Goal: Navigation & Orientation: Understand site structure

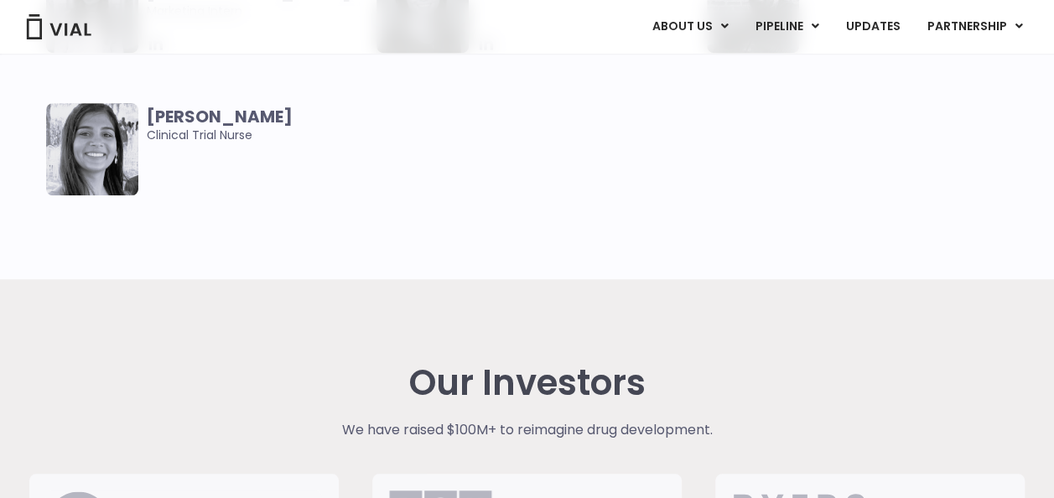
scroll to position [3345, 0]
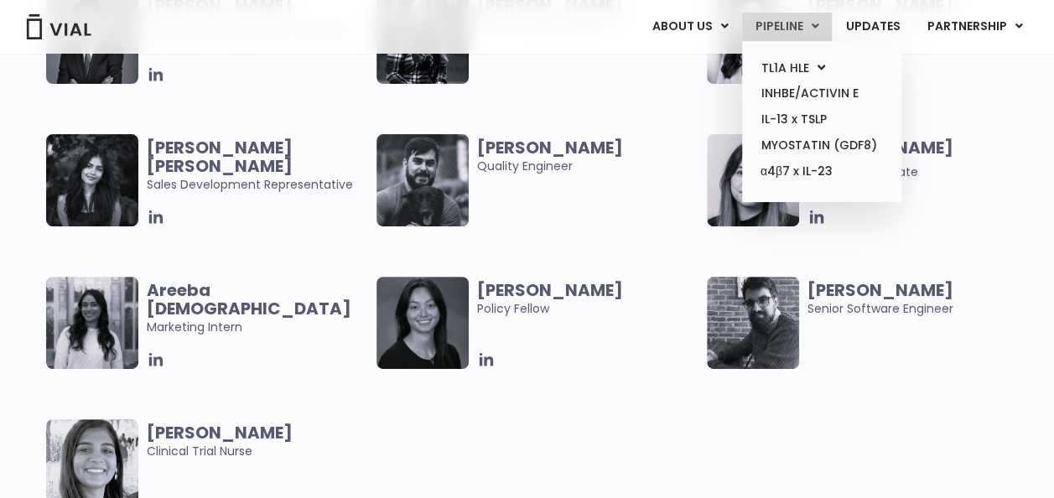
click at [796, 29] on link "PIPELINE" at bounding box center [787, 27] width 90 height 28
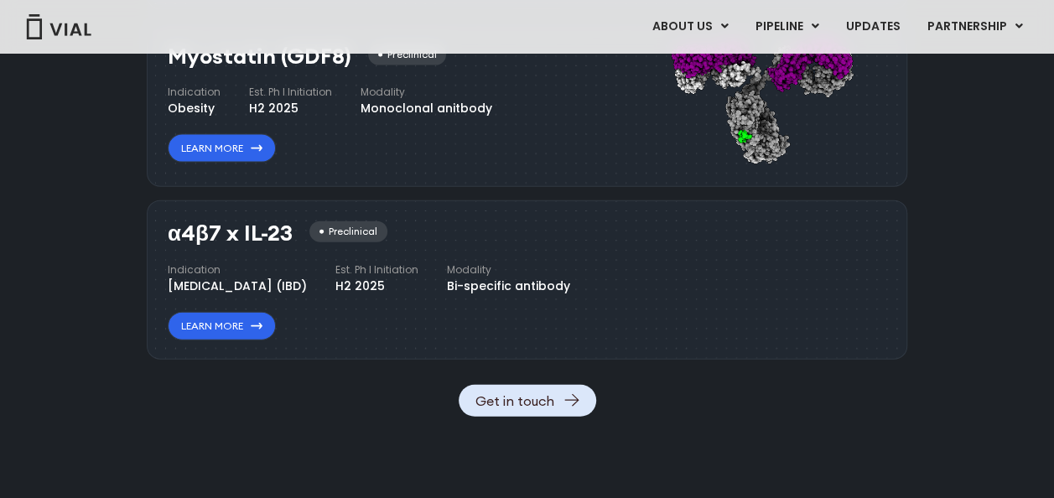
scroll to position [1780, 0]
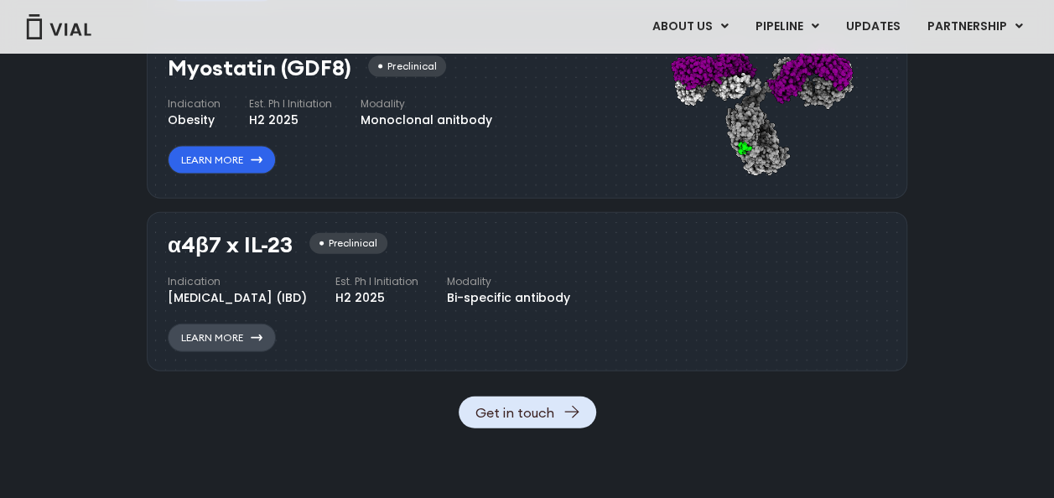
click at [218, 352] on link "Learn More" at bounding box center [222, 338] width 108 height 28
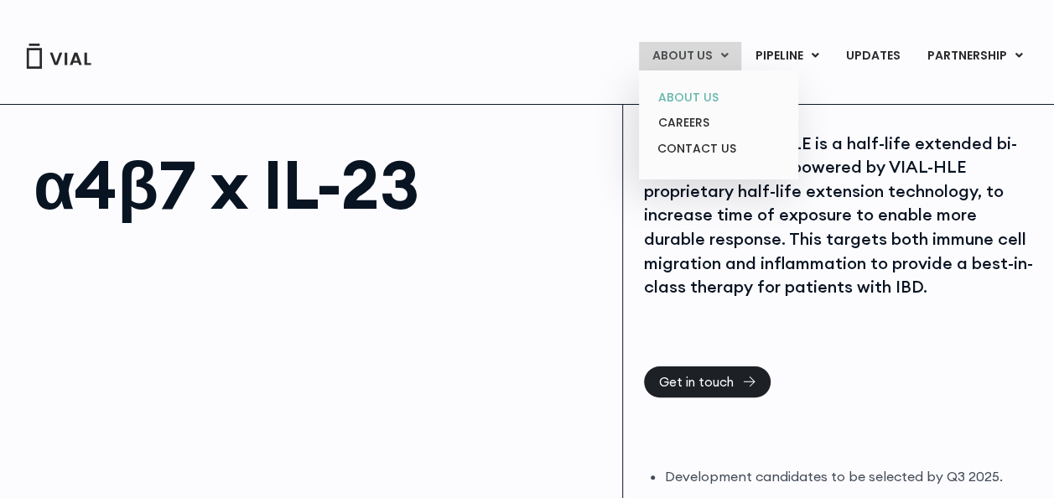
click at [707, 101] on link "ABOUT US" at bounding box center [718, 98] width 147 height 26
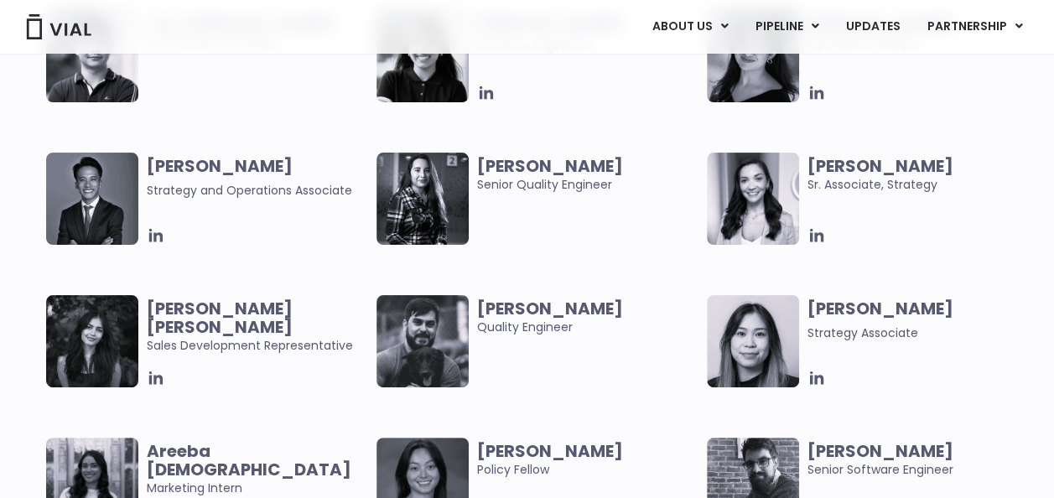
scroll to position [3185, 0]
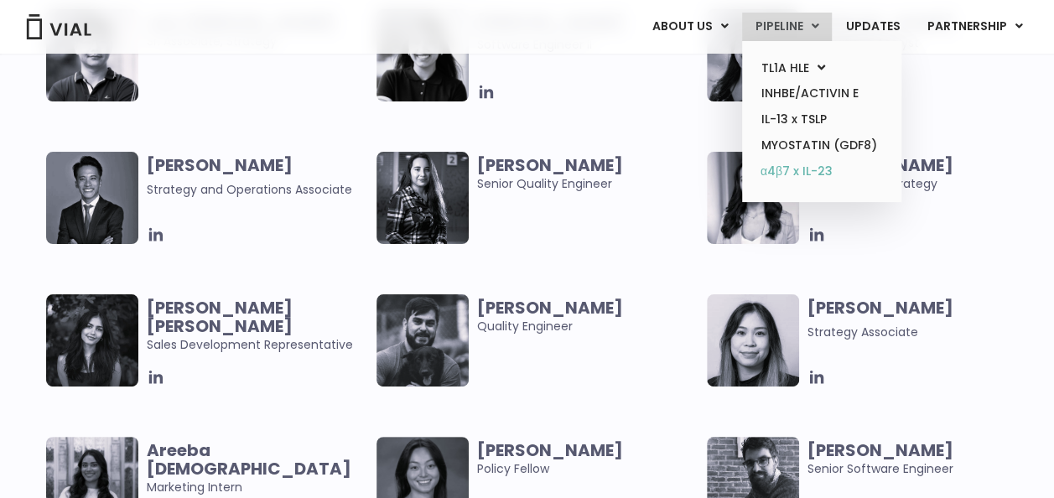
click at [786, 173] on link "α4β7 x IL-23" at bounding box center [821, 171] width 147 height 27
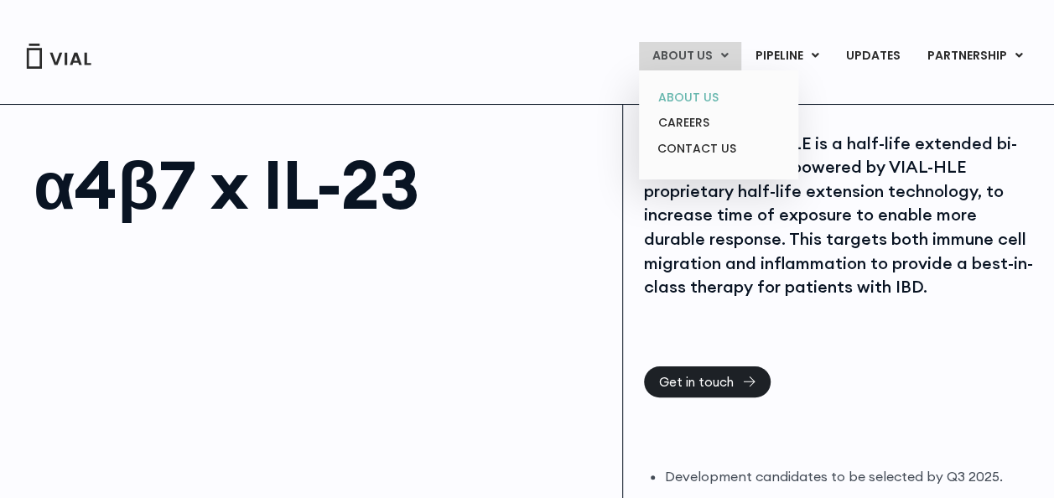
click at [690, 96] on link "ABOUT US" at bounding box center [718, 98] width 147 height 26
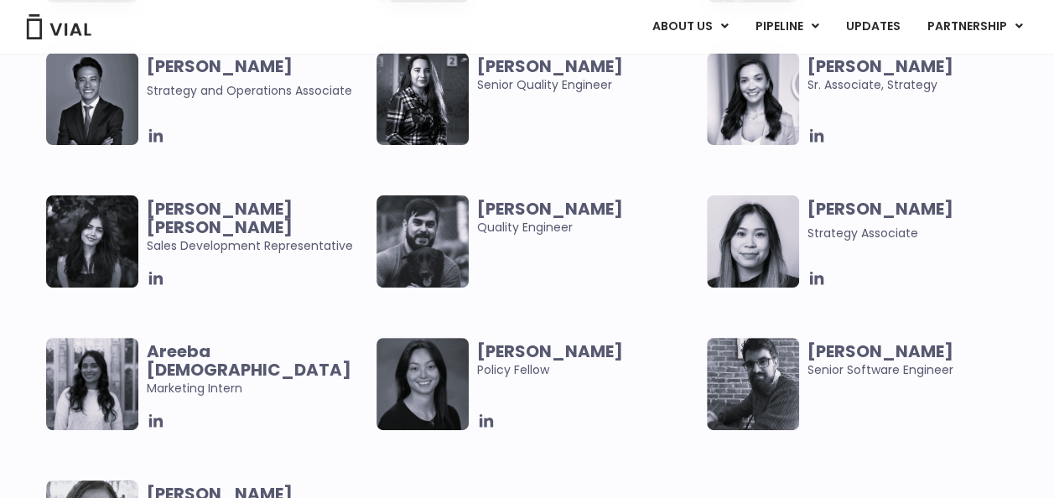
scroll to position [3269, 0]
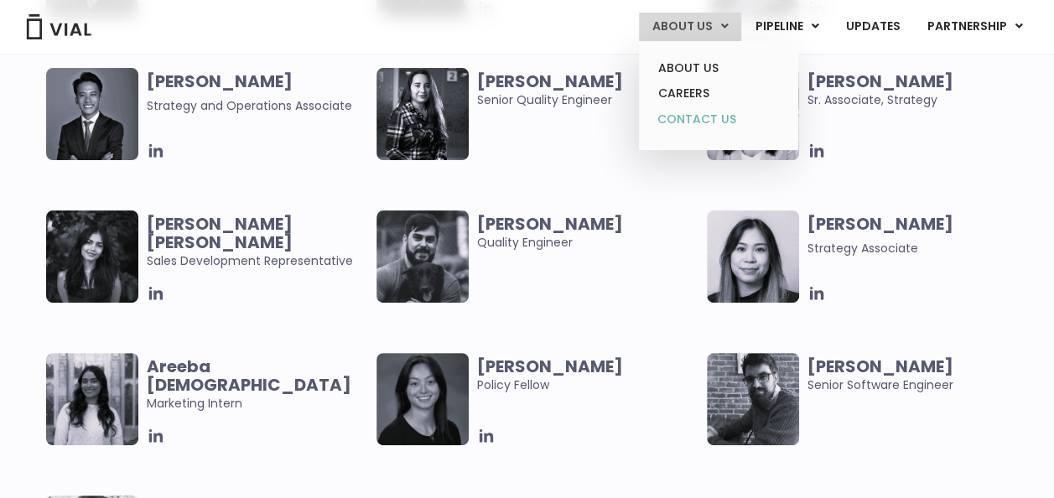
click at [692, 127] on link "CONTACT US" at bounding box center [718, 119] width 147 height 27
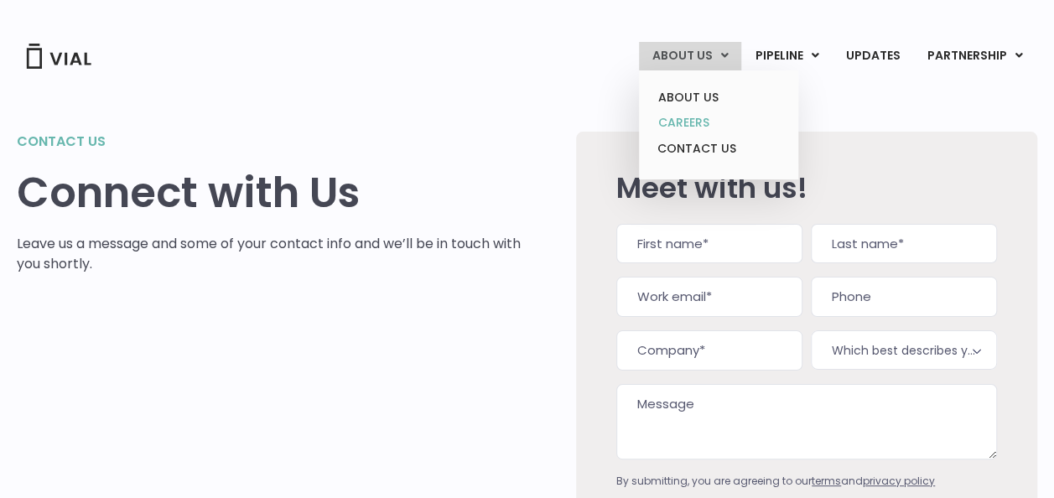
click at [682, 119] on link "CAREERS" at bounding box center [718, 123] width 147 height 26
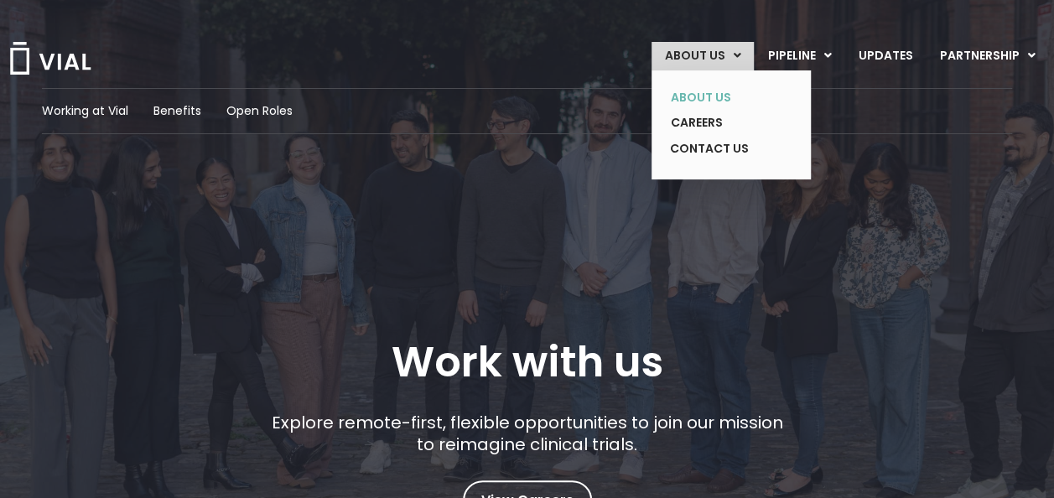
click at [718, 101] on link "ABOUT US" at bounding box center [718, 98] width 122 height 26
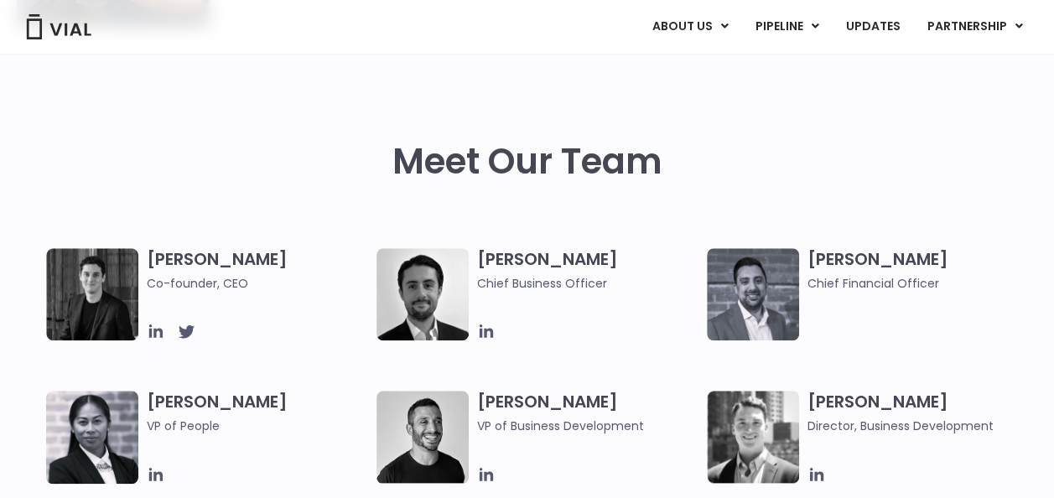
scroll to position [838, 0]
